Goal: Task Accomplishment & Management: Manage account settings

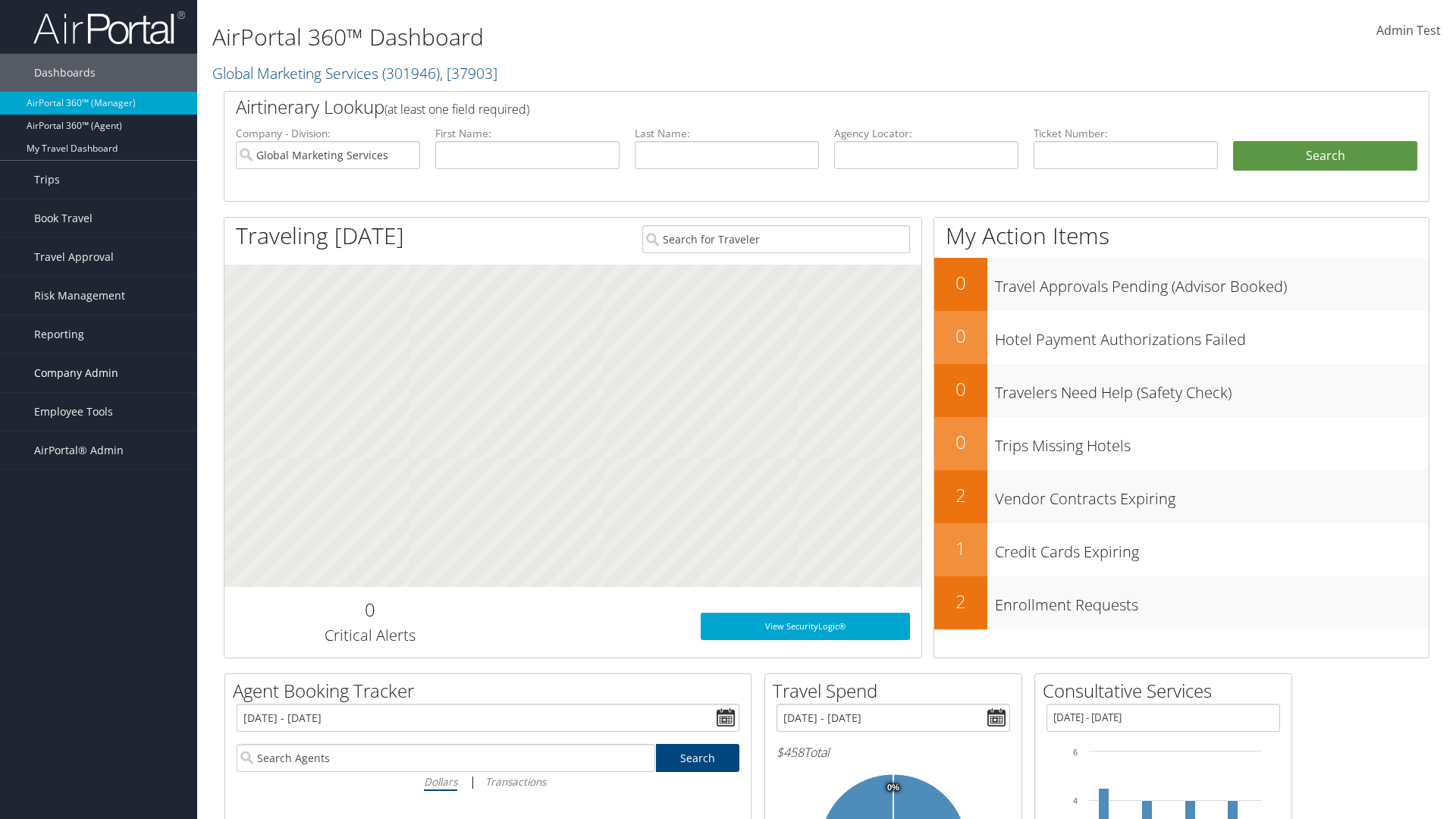
click at [98, 373] on span "Company Admin" at bounding box center [76, 373] width 84 height 38
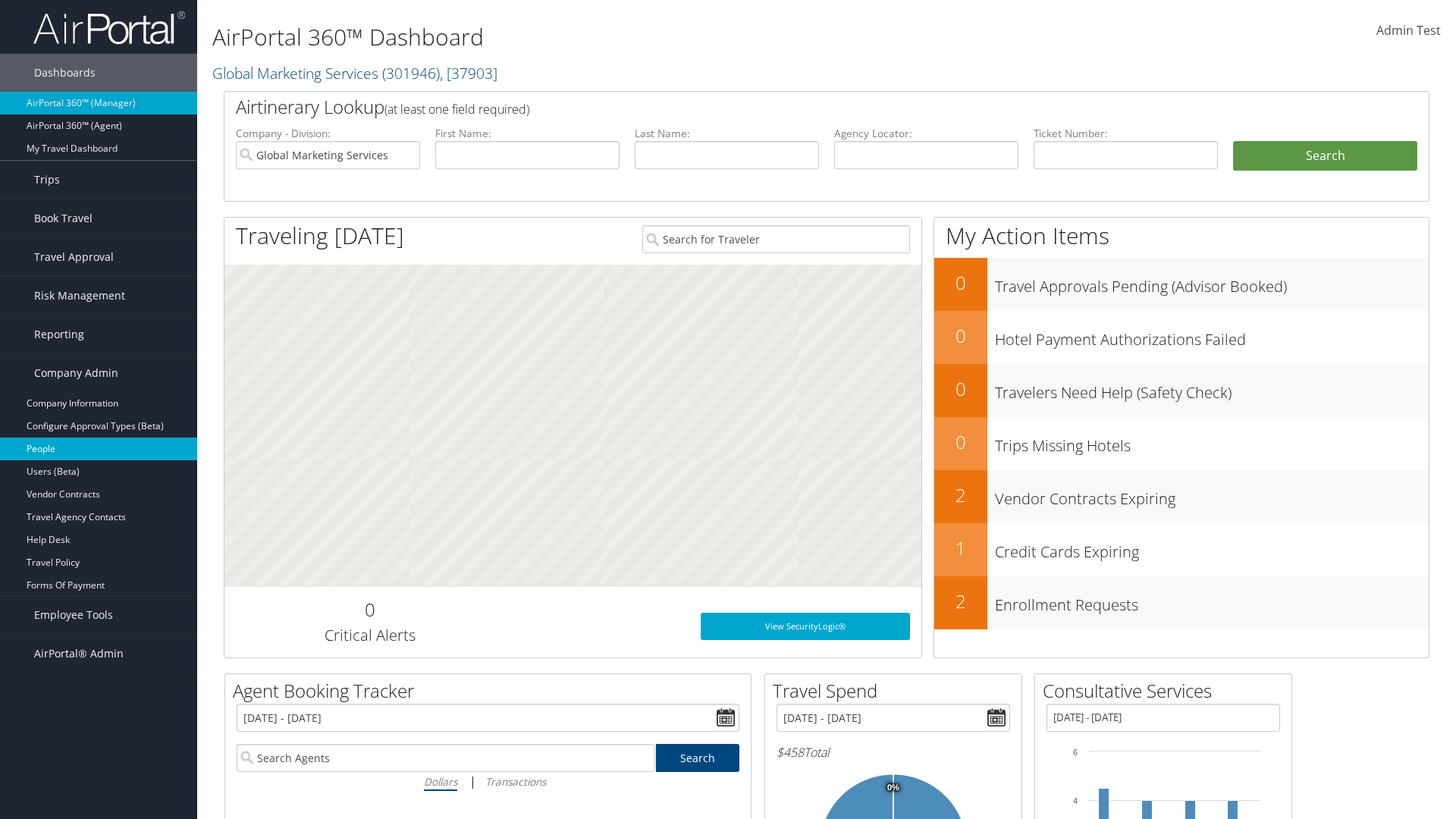
click at [98, 449] on link "People" at bounding box center [98, 449] width 197 height 23
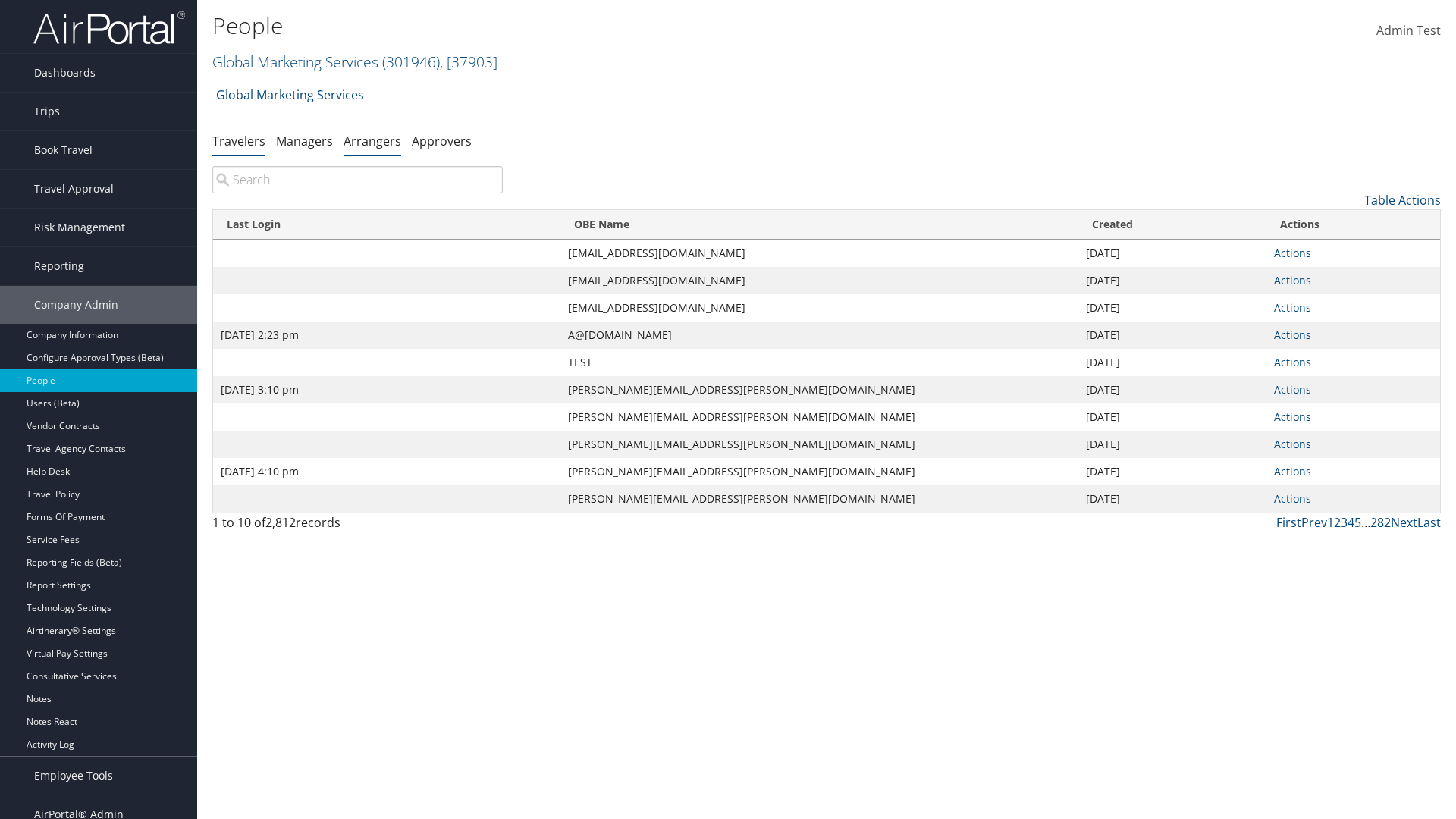
click at [373, 140] on link "Arrangers" at bounding box center [373, 141] width 57 height 17
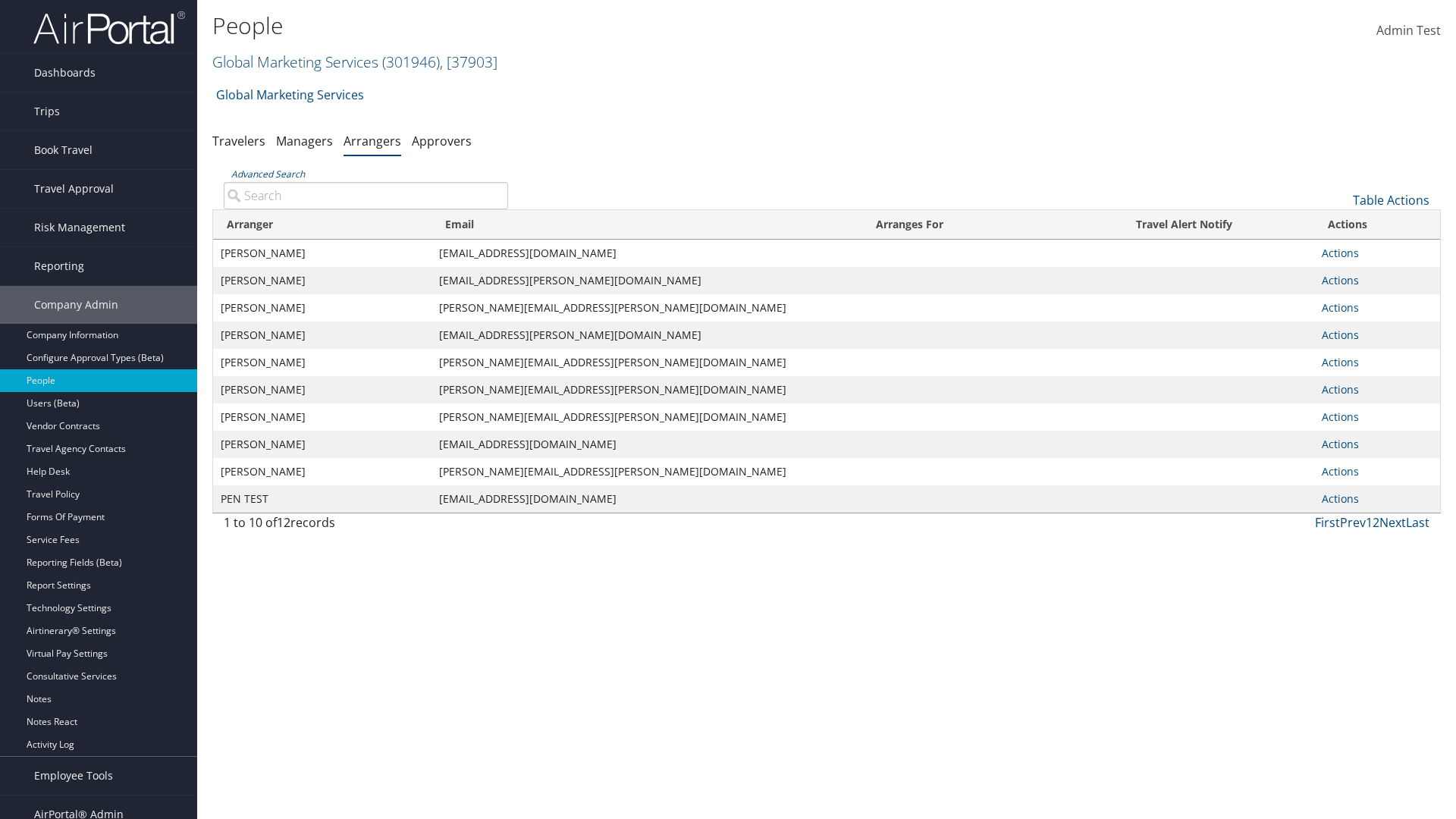
click at [366, 195] on input "Advanced Search" at bounding box center [366, 195] width 284 height 28
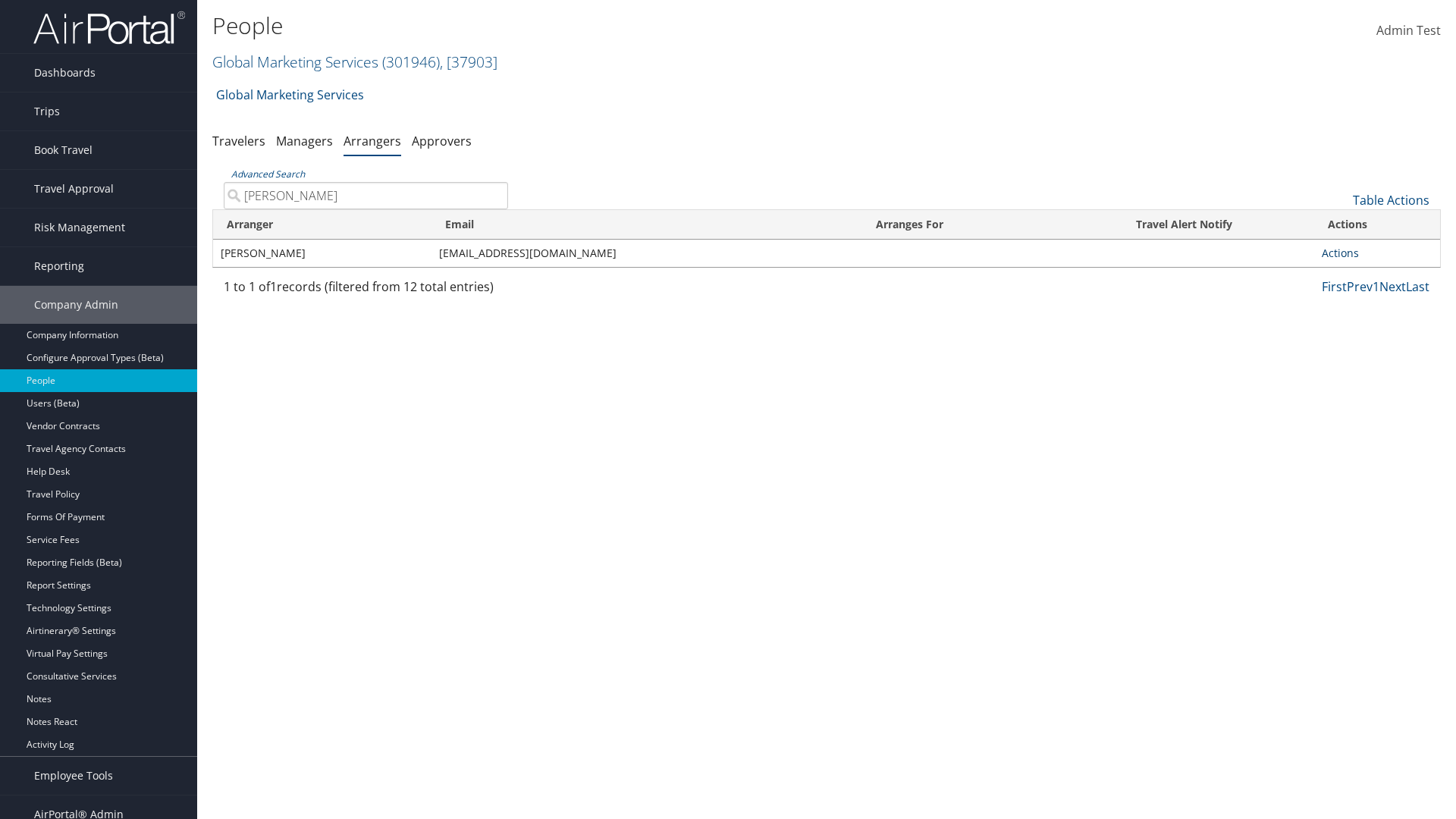
type input "[PERSON_NAME]"
click at [1340, 252] on link "Actions" at bounding box center [1340, 252] width 37 height 14
